Goal: Task Accomplishment & Management: Manage account settings

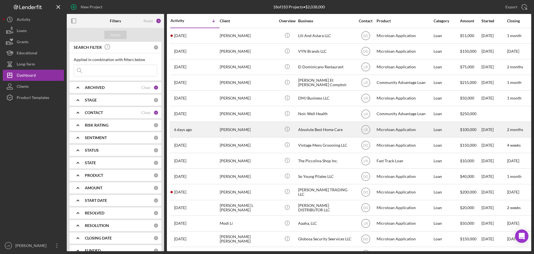
click at [240, 128] on div "[PERSON_NAME]" at bounding box center [248, 129] width 56 height 15
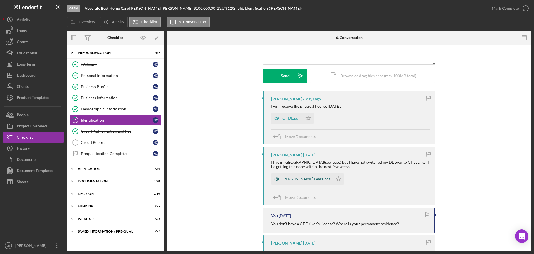
scroll to position [56, 0]
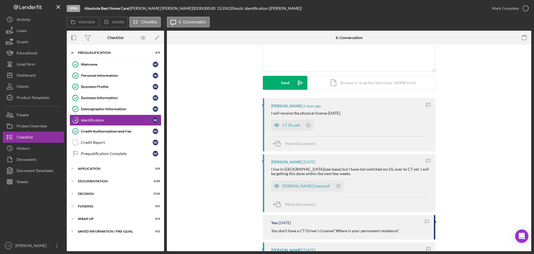
click at [291, 124] on div "CT DL.pdf" at bounding box center [292, 125] width 18 height 4
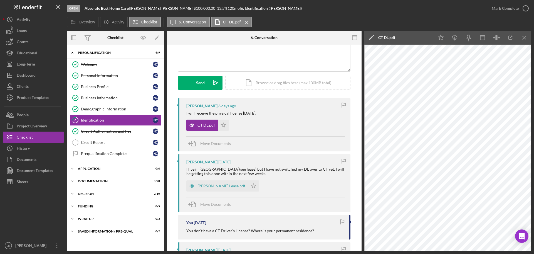
click at [371, 38] on icon "Icon/Edit" at bounding box center [372, 38] width 14 height 14
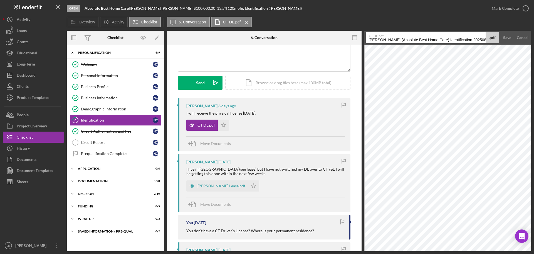
drag, startPoint x: 367, startPoint y: 39, endPoint x: 534, endPoint y: 49, distance: 167.3
click at [534, 49] on div "Open Absolute Best Home Care | [PERSON_NAME] | $100,000.00 13.5 % 120 mo | 6. I…" at bounding box center [267, 127] width 534 height 254
click at [406, 39] on input "ID - Driver's License (Front)" at bounding box center [426, 37] width 120 height 11
drag, startPoint x: 406, startPoint y: 39, endPoint x: 415, endPoint y: 40, distance: 9.3
click at [415, 40] on input "ID - Driver's License (Front)" at bounding box center [426, 37] width 120 height 11
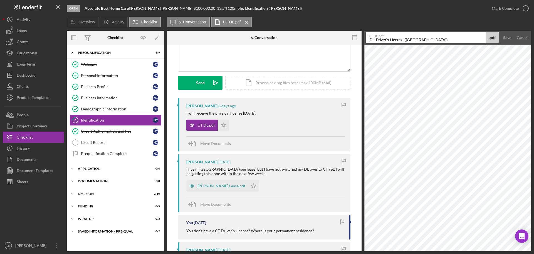
type input "ID - Driver's License ([GEOGRAPHIC_DATA])"
click at [501, 32] on button "Save" at bounding box center [508, 37] width 14 height 11
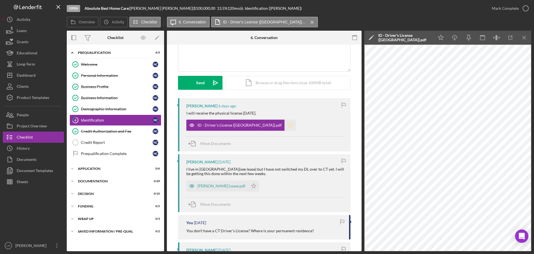
click at [285, 126] on icon "Icon/Star" at bounding box center [290, 124] width 11 height 11
click at [502, 9] on div "Mark Complete" at bounding box center [505, 8] width 27 height 11
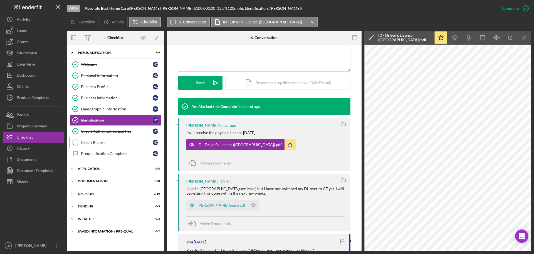
click at [102, 140] on div "Credit Report" at bounding box center [117, 142] width 72 height 4
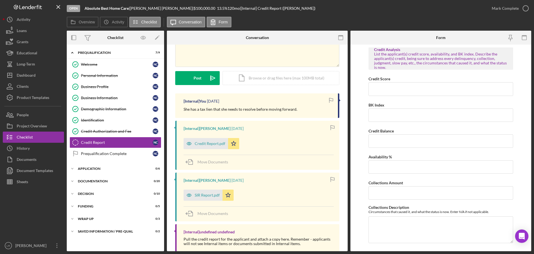
scroll to position [62, 0]
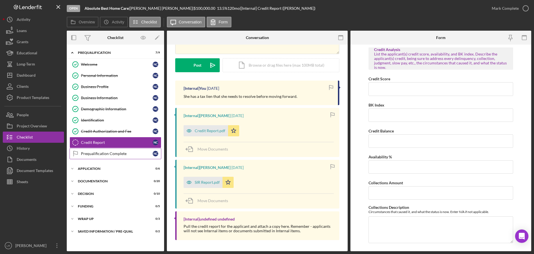
click at [114, 154] on div "Prequalification Complete" at bounding box center [117, 153] width 72 height 4
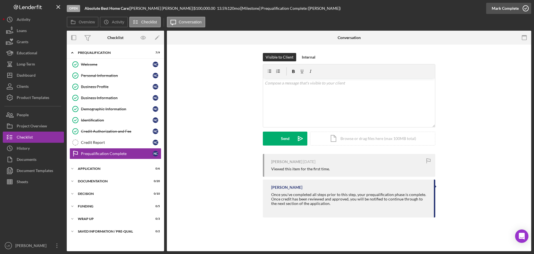
click at [507, 10] on div "Mark Complete" at bounding box center [505, 8] width 27 height 11
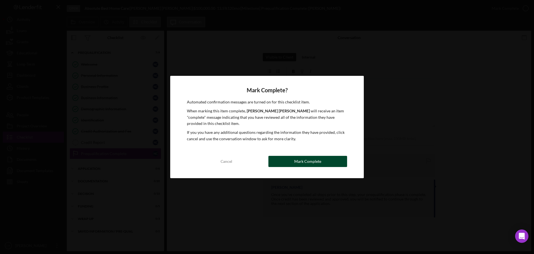
click at [327, 157] on button "Mark Complete" at bounding box center [308, 161] width 79 height 11
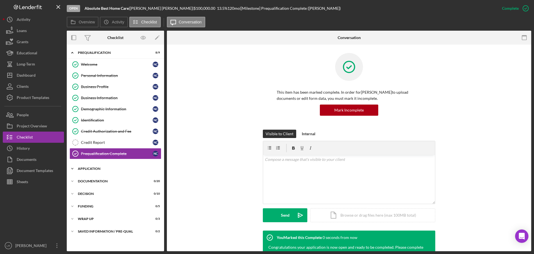
drag, startPoint x: 73, startPoint y: 168, endPoint x: 79, endPoint y: 168, distance: 5.9
click at [73, 168] on icon "Icon/Expander" at bounding box center [72, 168] width 11 height 11
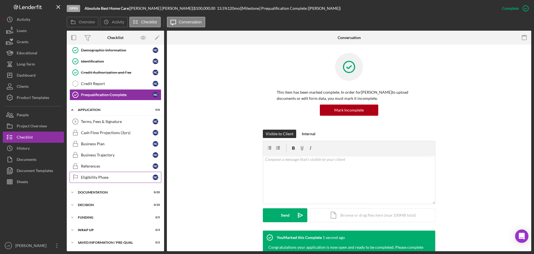
click at [89, 178] on div "Eligibility Phase" at bounding box center [117, 177] width 72 height 4
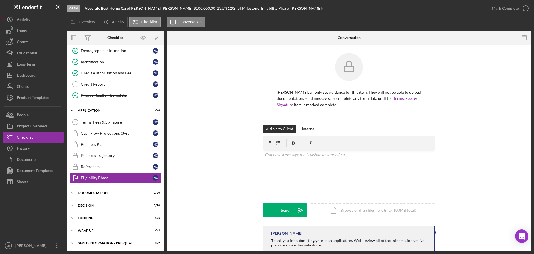
scroll to position [59, 0]
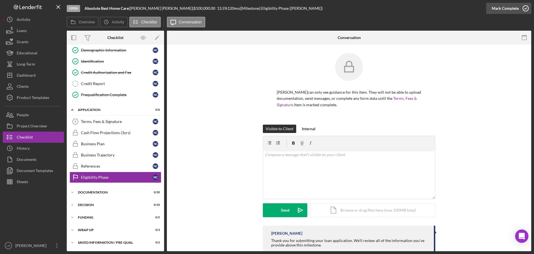
click at [503, 7] on div "Mark Complete" at bounding box center [505, 8] width 27 height 11
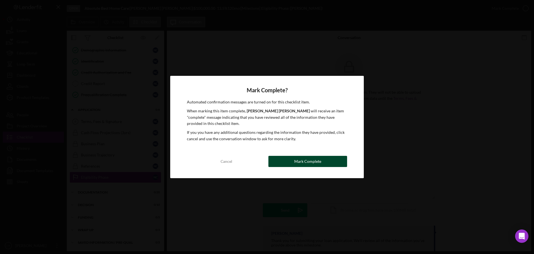
click at [296, 159] on div "Mark Complete" at bounding box center [307, 161] width 27 height 11
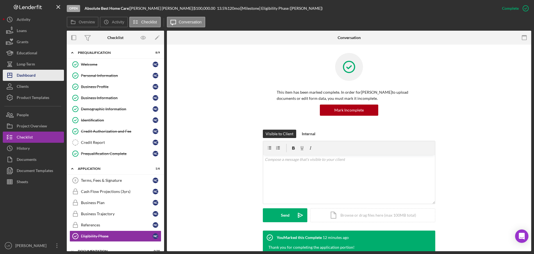
click at [36, 80] on button "Icon/Dashboard Dashboard" at bounding box center [33, 75] width 61 height 11
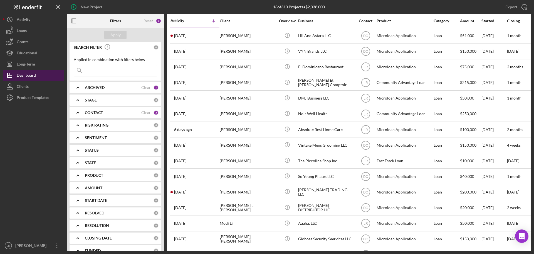
click at [32, 75] on div "Dashboard" at bounding box center [26, 76] width 19 height 13
